Goal: Information Seeking & Learning: Learn about a topic

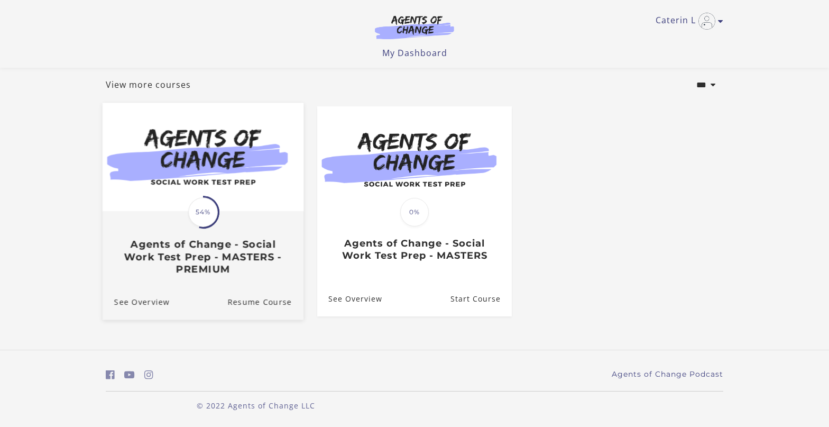
click at [203, 236] on div "Translation missing: en.liquid.partials.dashboard_course_card.progress_descript…" at bounding box center [203, 243] width 201 height 63
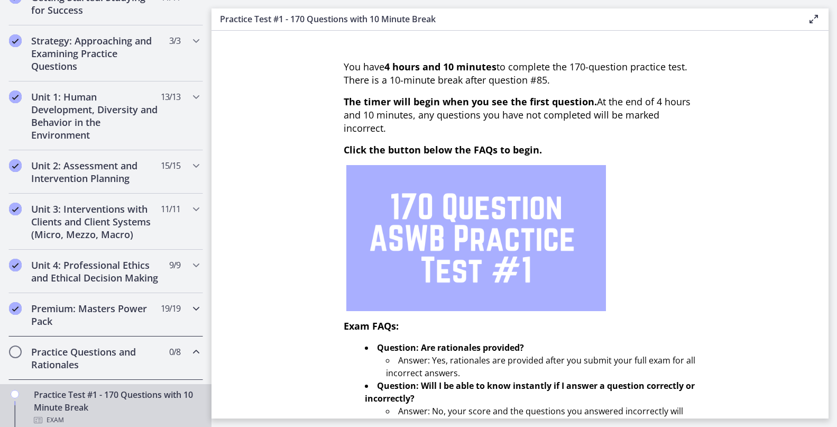
scroll to position [159, 0]
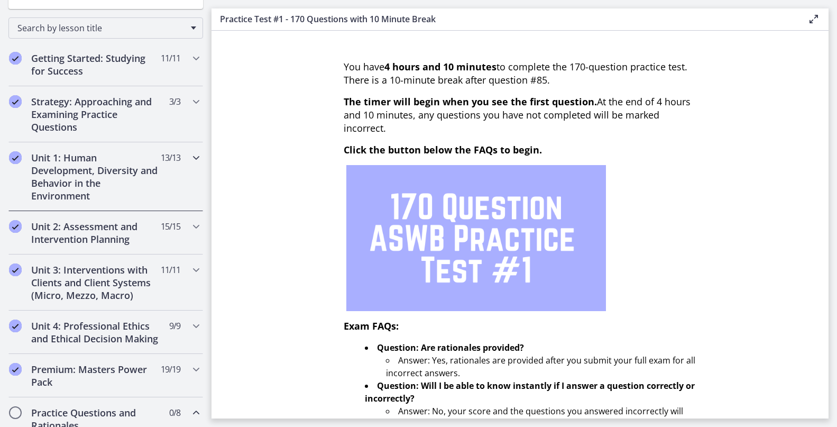
click at [113, 170] on h2 "Unit 1: Human Development, Diversity and Behavior in the Environment" at bounding box center [95, 176] width 129 height 51
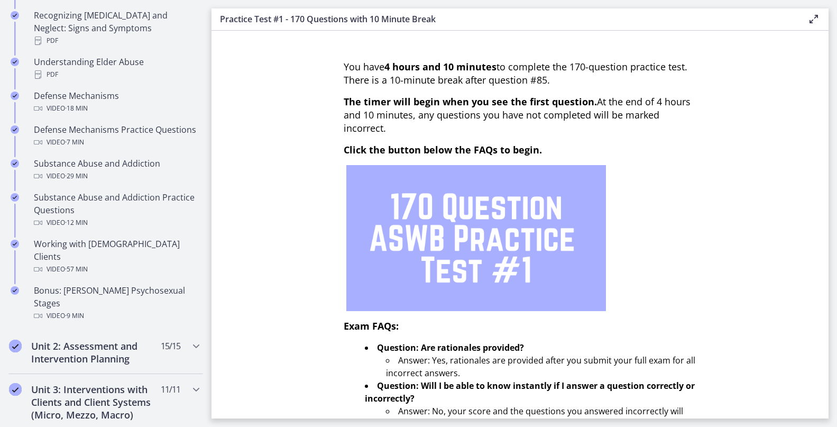
scroll to position [634, 0]
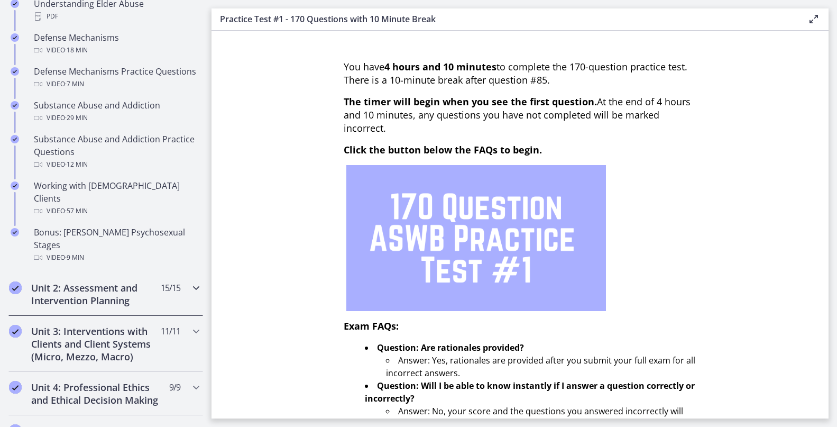
click at [131, 281] on h2 "Unit 2: Assessment and Intervention Planning" at bounding box center [95, 293] width 129 height 25
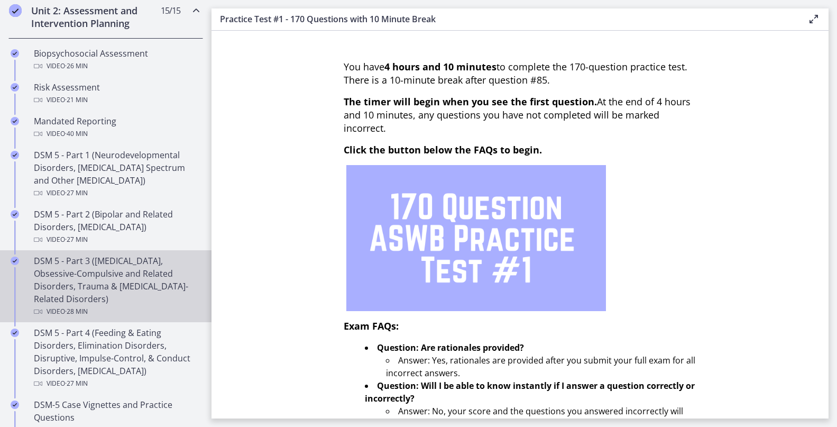
scroll to position [370, 0]
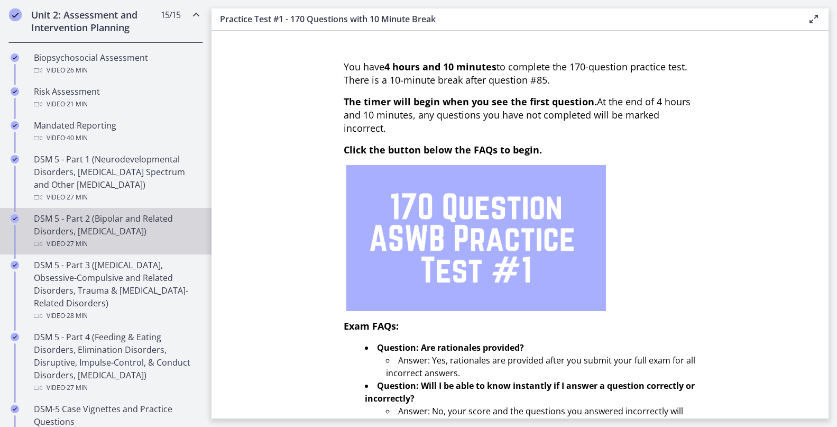
click at [128, 228] on div "DSM 5 - Part 2 (Bipolar and Related Disorders, [MEDICAL_DATA]) Video · 27 min" at bounding box center [116, 231] width 165 height 38
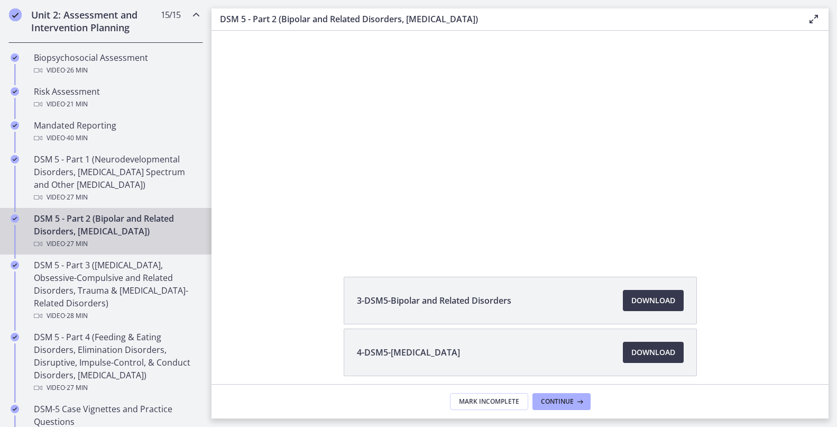
scroll to position [101, 0]
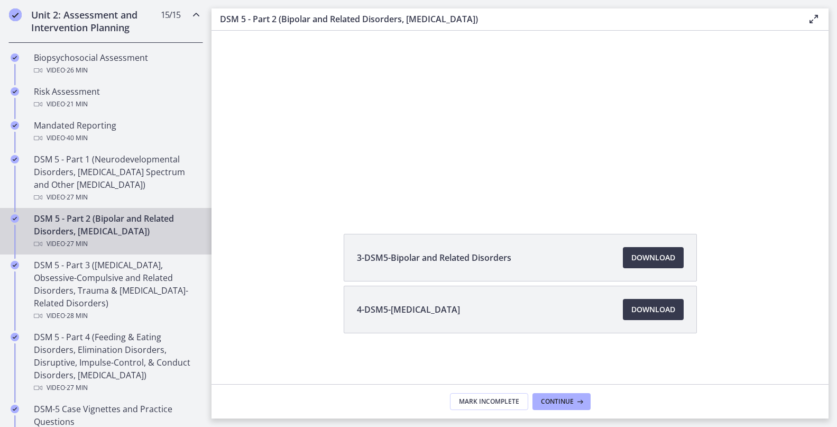
click at [587, 305] on li "4-DSM5-[MEDICAL_DATA] Download Opens in a new window" at bounding box center [520, 309] width 353 height 48
click at [650, 313] on span "Download Opens in a new window" at bounding box center [653, 309] width 44 height 13
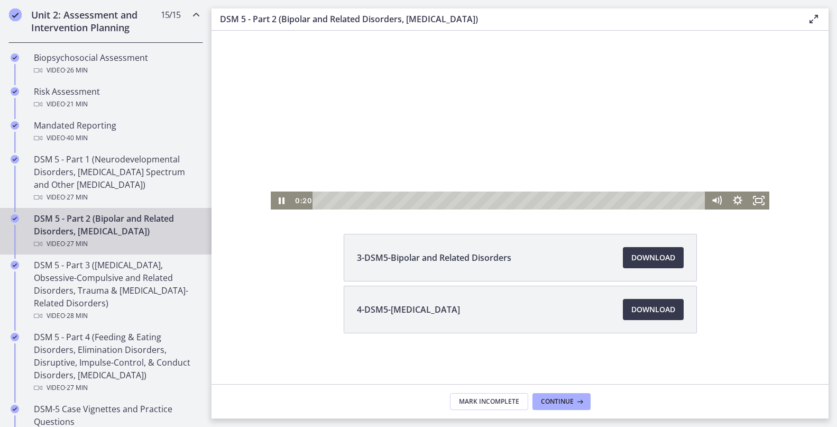
click at [358, 123] on div at bounding box center [520, 69] width 498 height 280
